Goal: Check status: Check status

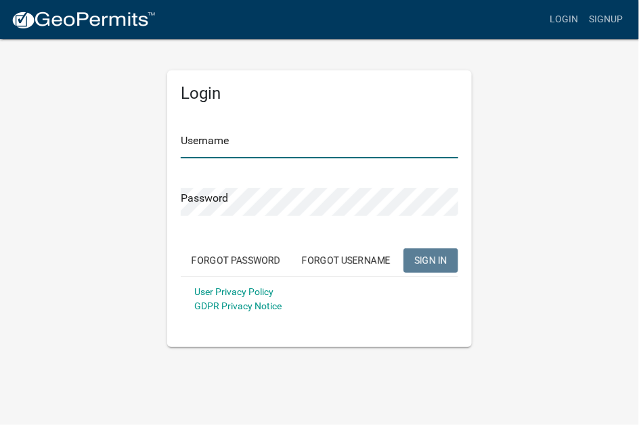
type input "mdambek"
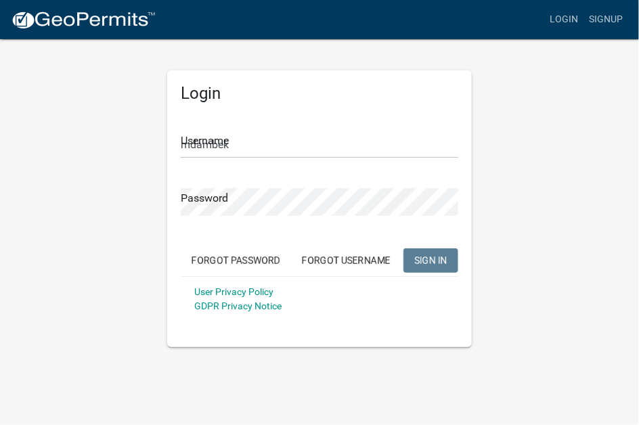
click at [430, 256] on span "SIGN IN" at bounding box center [430, 259] width 33 height 11
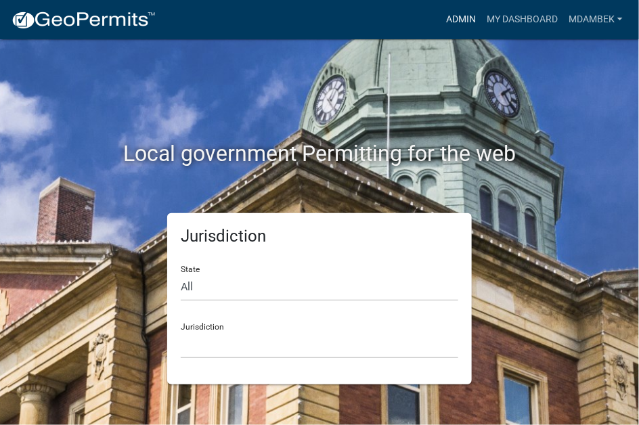
click at [461, 17] on link "Admin" at bounding box center [460, 20] width 41 height 26
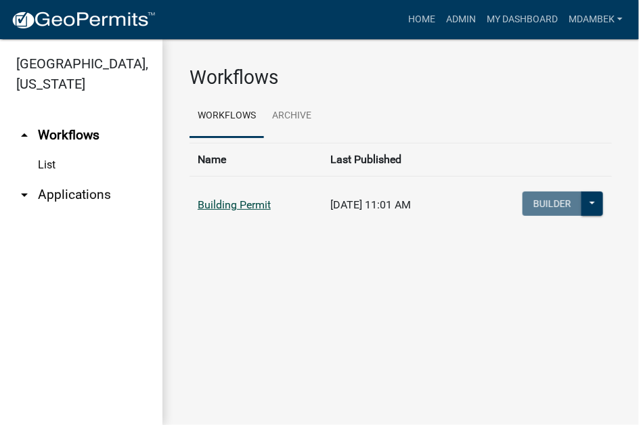
click at [231, 204] on link "Building Permit" at bounding box center [234, 204] width 73 height 13
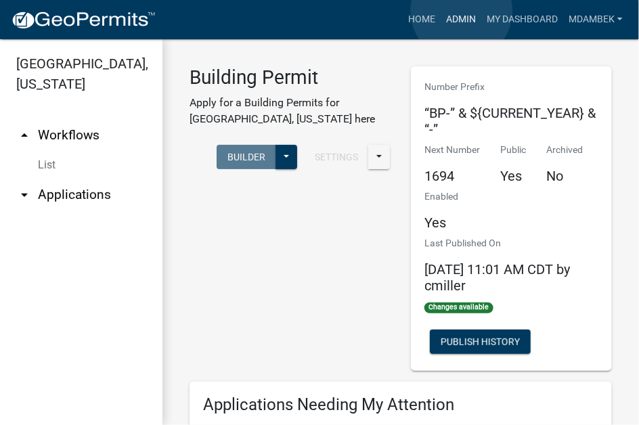
click at [461, 11] on link "Admin" at bounding box center [460, 20] width 41 height 26
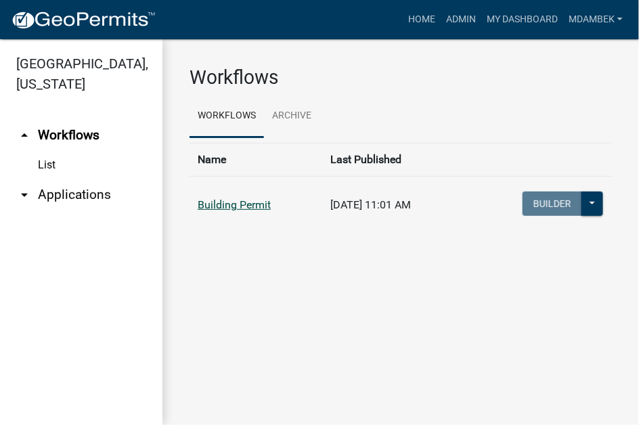
click at [220, 204] on link "Building Permit" at bounding box center [234, 204] width 73 height 13
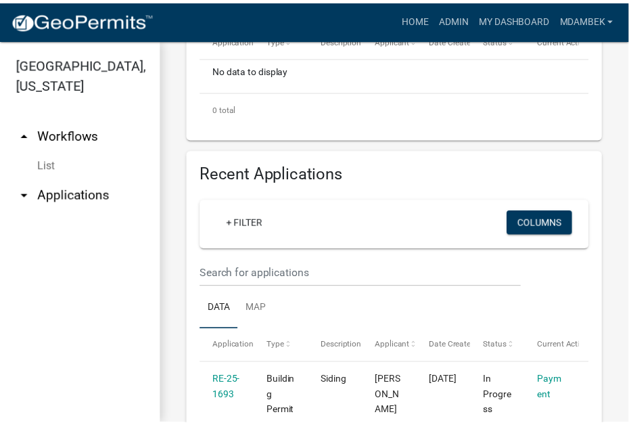
scroll to position [609, 0]
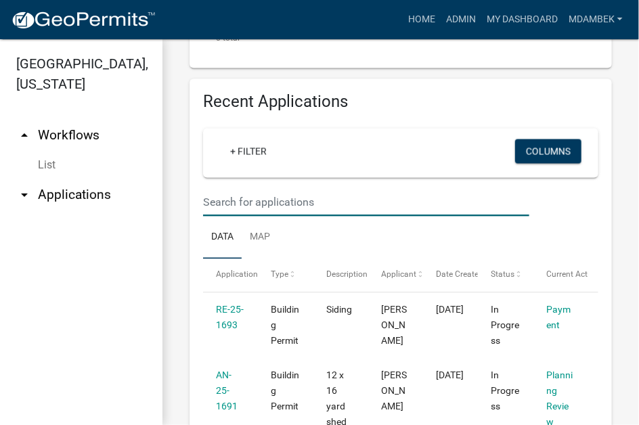
click at [214, 202] on input "text" at bounding box center [366, 203] width 326 height 28
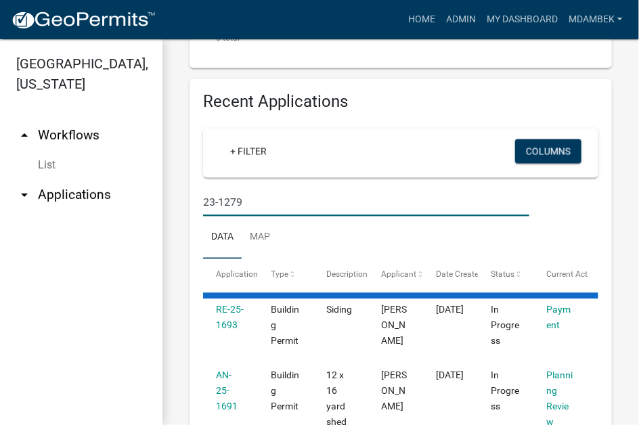
type input "23-1279"
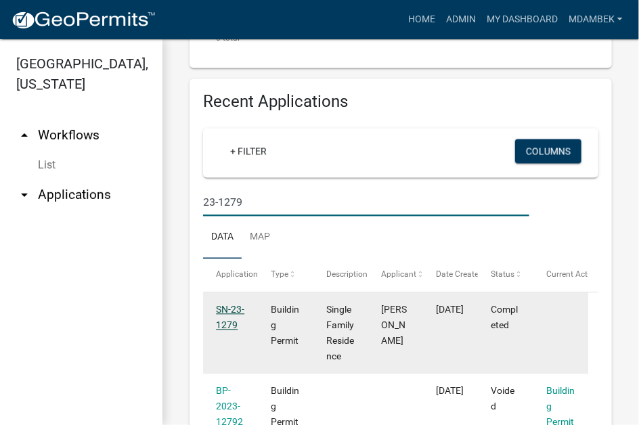
click at [227, 314] on link "SN-23-1279" at bounding box center [230, 317] width 28 height 26
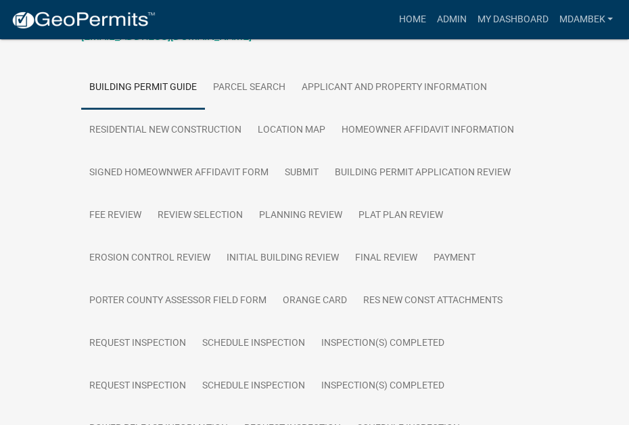
scroll to position [67, 0]
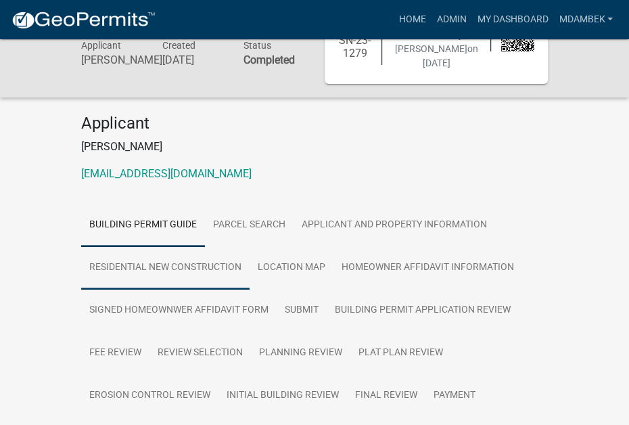
click at [193, 251] on link "Residential New Construction" at bounding box center [165, 267] width 168 height 43
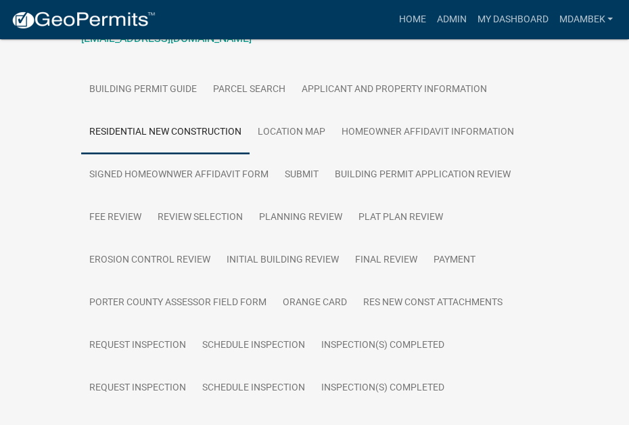
scroll to position [271, 0]
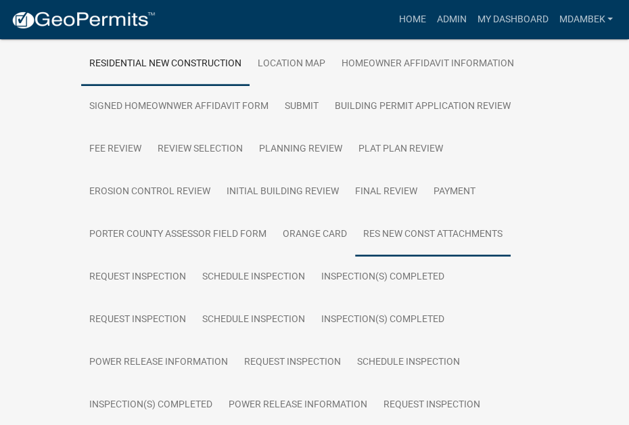
click at [398, 241] on link "Res New Const Attachments" at bounding box center [433, 234] width 156 height 43
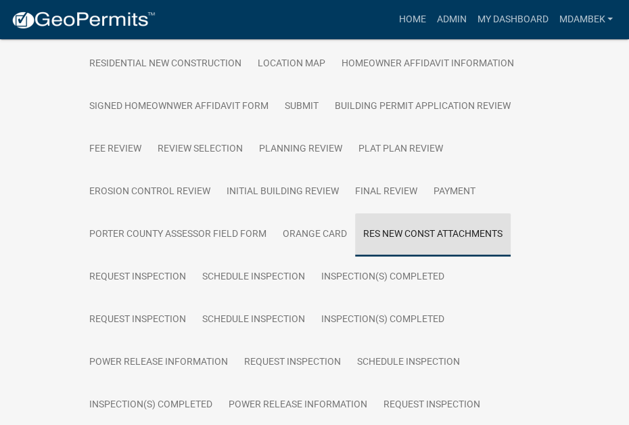
click at [409, 231] on link "Res New Const Attachments" at bounding box center [433, 234] width 156 height 43
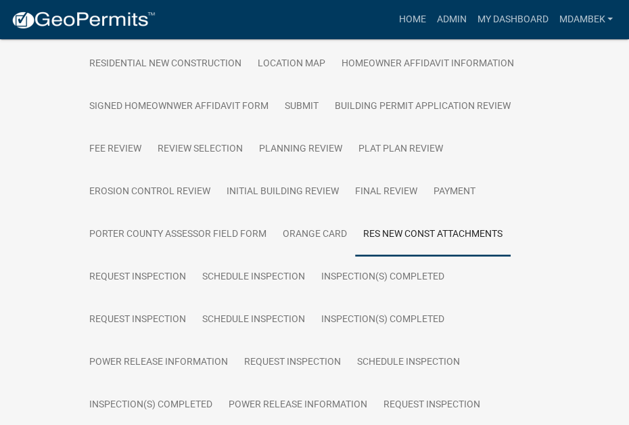
click at [416, 227] on link "Res New Const Attachments" at bounding box center [433, 234] width 156 height 43
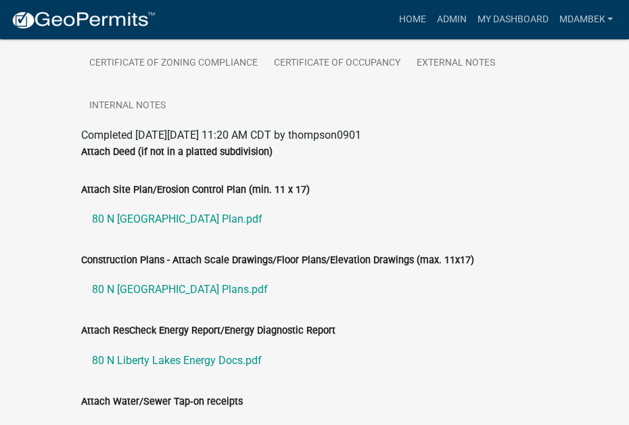
scroll to position [812, 0]
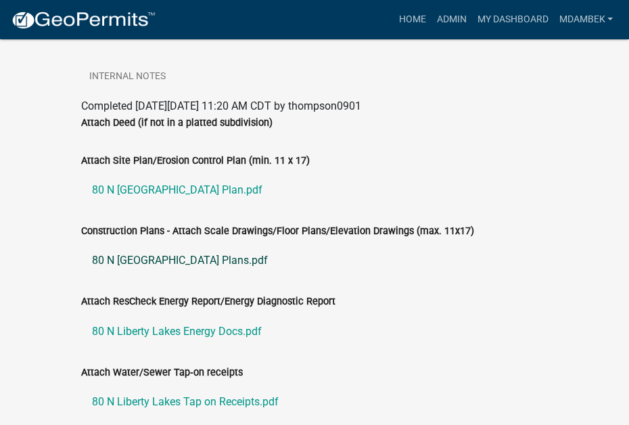
click at [187, 256] on link "80 N [GEOGRAPHIC_DATA] Plans.pdf" at bounding box center [314, 260] width 467 height 32
